Goal: Navigation & Orientation: Find specific page/section

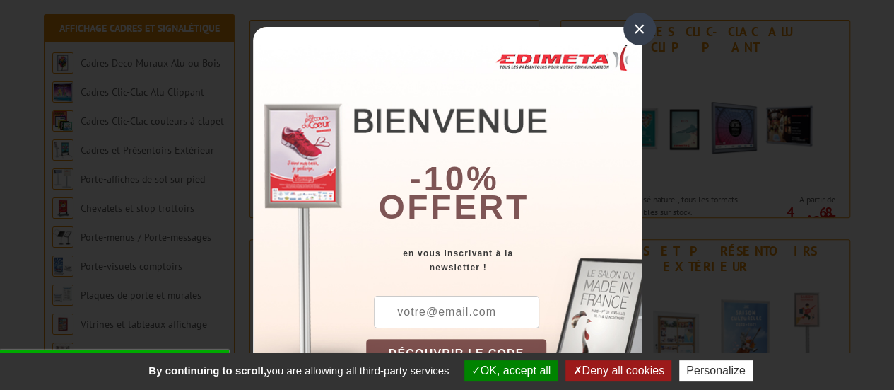
scroll to position [424, 0]
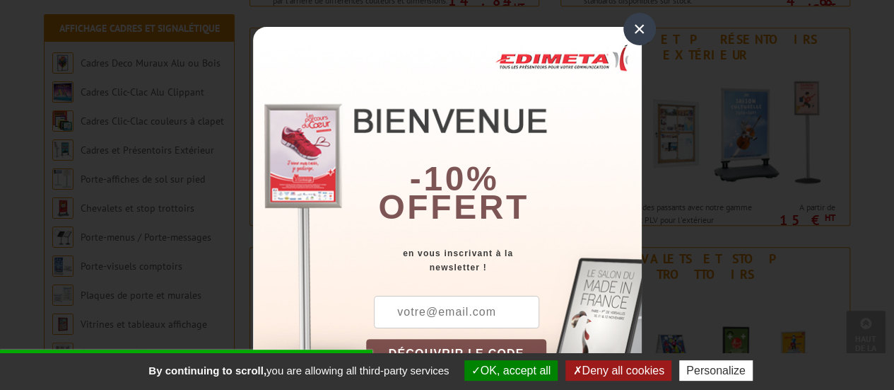
click at [639, 23] on div "×" at bounding box center [639, 29] width 33 height 33
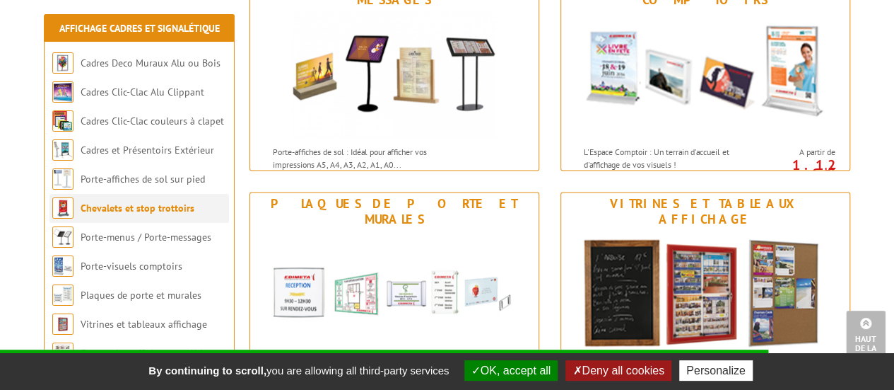
scroll to position [919, 0]
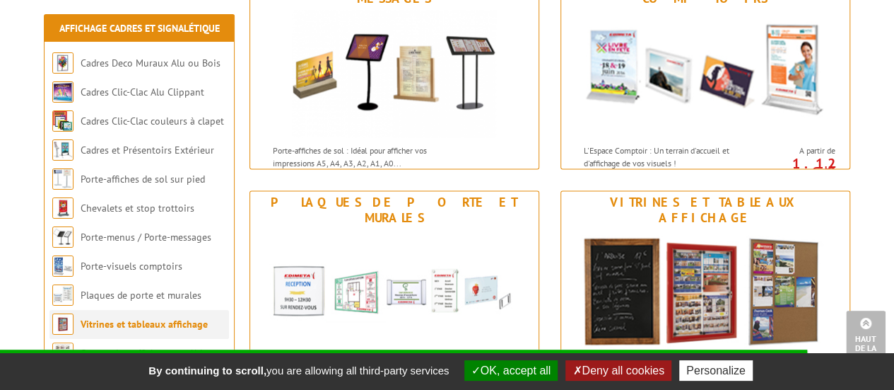
click at [151, 327] on link "Vitrines et tableaux affichage" at bounding box center [144, 323] width 127 height 13
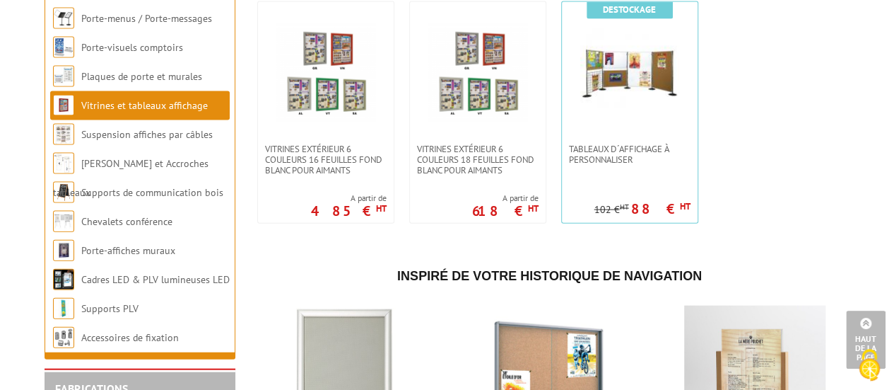
scroll to position [1555, 0]
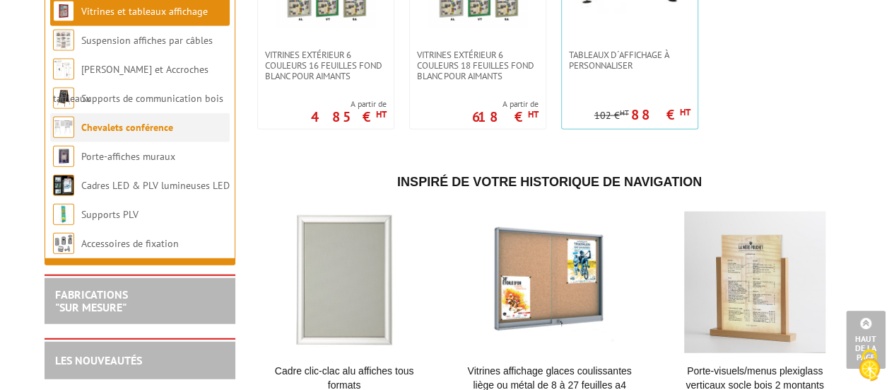
click at [134, 134] on link "Chevalets conférence" at bounding box center [127, 127] width 92 height 13
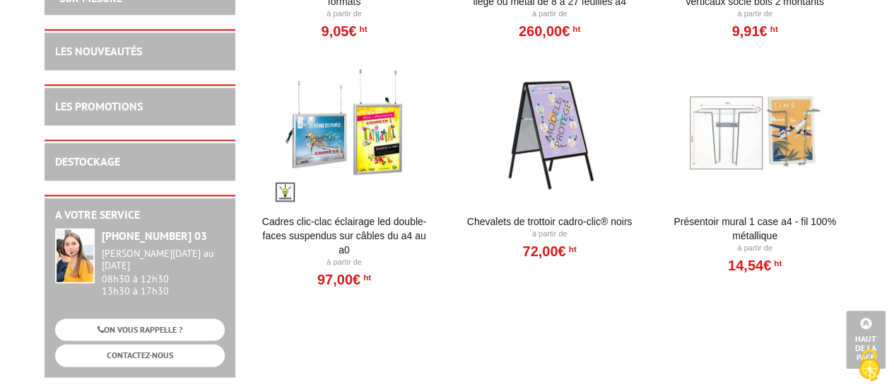
scroll to position [919, 0]
